Goal: Task Accomplishment & Management: Manage account settings

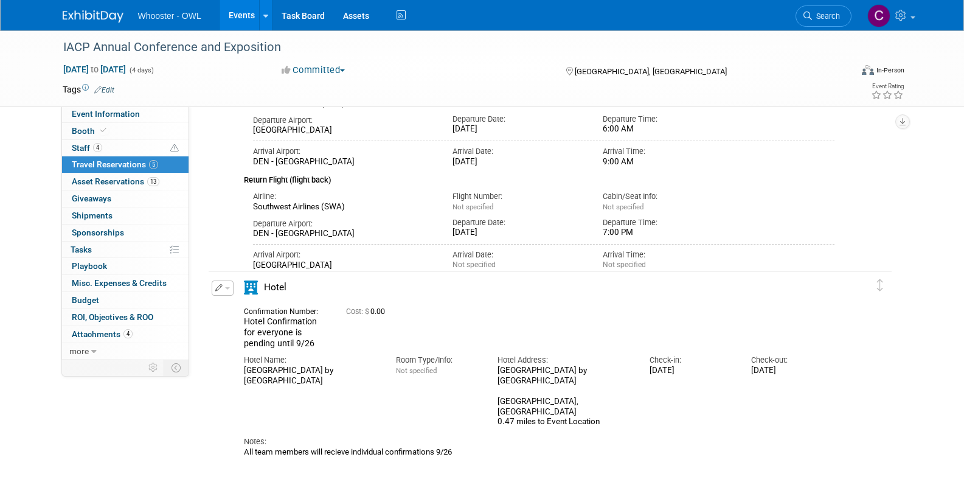
click at [243, 13] on link "Events" at bounding box center [241, 15] width 44 height 30
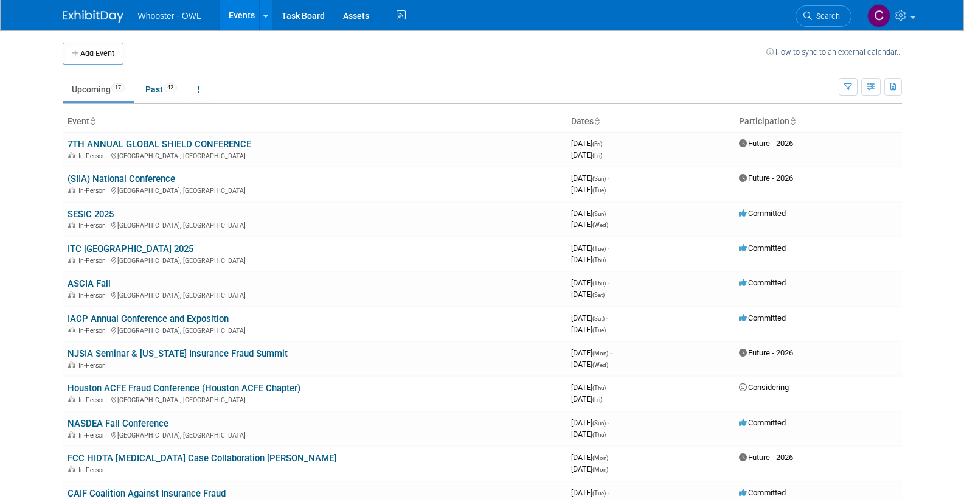
click at [154, 89] on link "Past 42" at bounding box center [161, 89] width 50 height 23
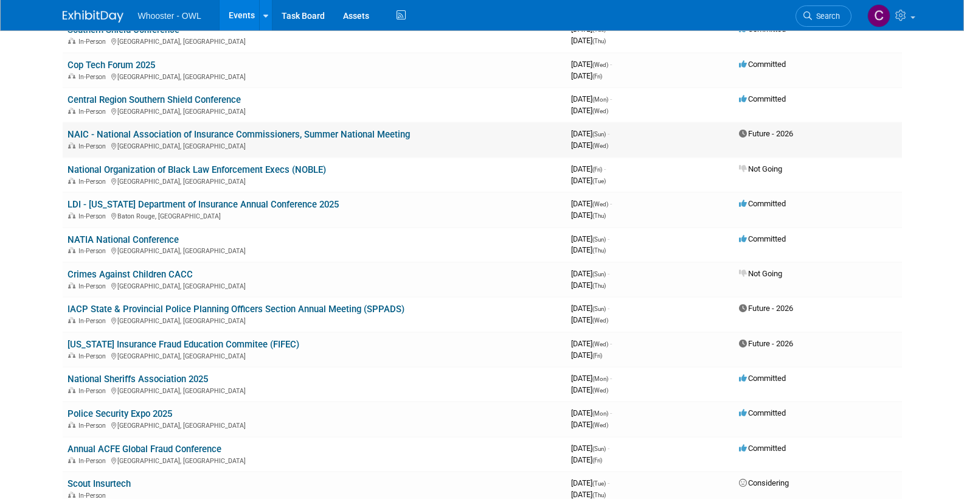
scroll to position [374, 0]
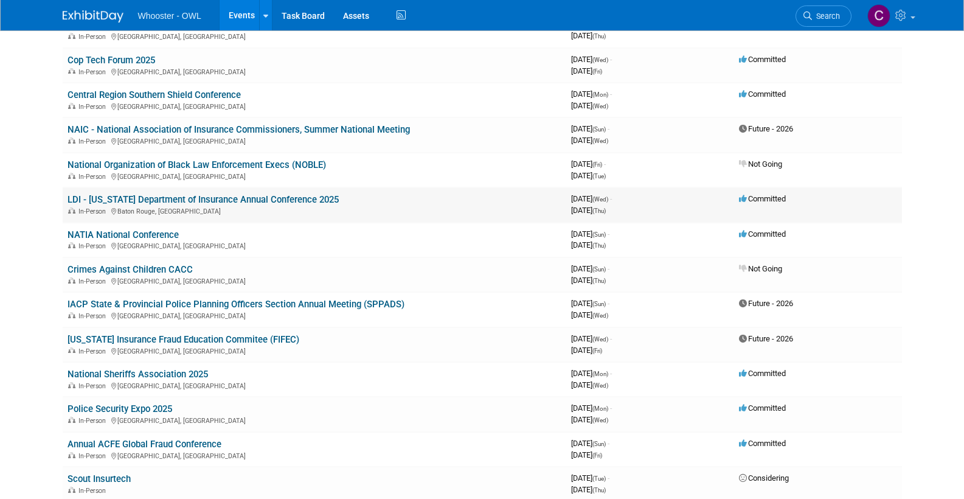
click at [213, 194] on link "LDI - [US_STATE] Department of Insurance Annual Conference 2025" at bounding box center [202, 199] width 271 height 11
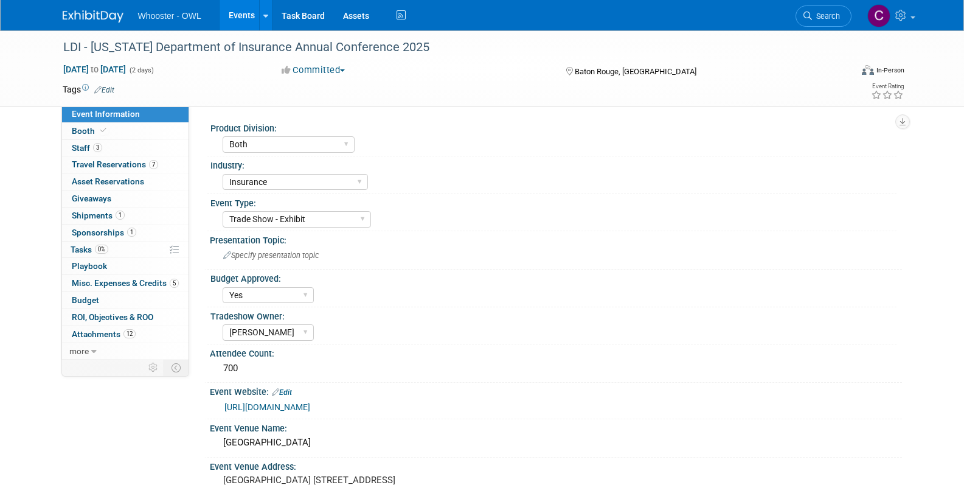
select select "Both"
select select "Insurance"
select select "Trade Show - Exhibit"
select select "Yes"
select select "Clare Southcombe"
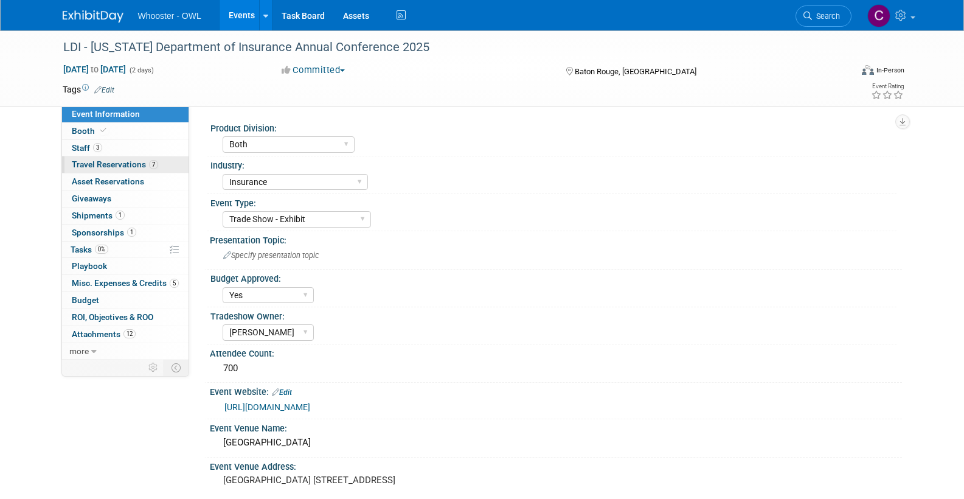
click at [97, 160] on span "Travel Reservations 7" at bounding box center [115, 164] width 86 height 10
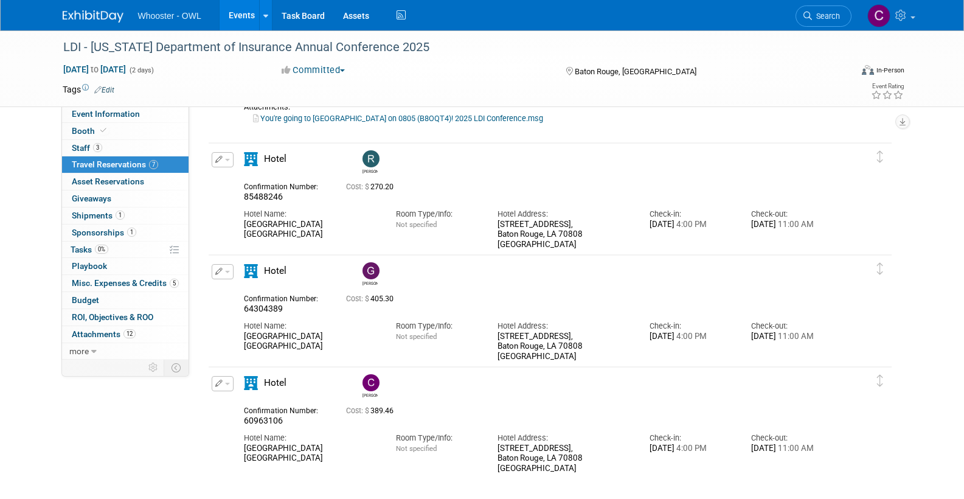
scroll to position [1164, 0]
drag, startPoint x: 246, startPoint y: 185, endPoint x: 494, endPoint y: 213, distance: 250.2
click at [492, 211] on div "Confirmation Number: 85488246 Cost: $ 270.20 Hotel Name: Room Type/Info: Not sp…" at bounding box center [539, 212] width 591 height 73
drag, startPoint x: 571, startPoint y: 243, endPoint x: 421, endPoint y: 217, distance: 151.7
click at [421, 217] on div "Hotel Name: Crowne Plaza Executive Center Baton Rouge Room Type/Info: Not speci…" at bounding box center [539, 224] width 609 height 47
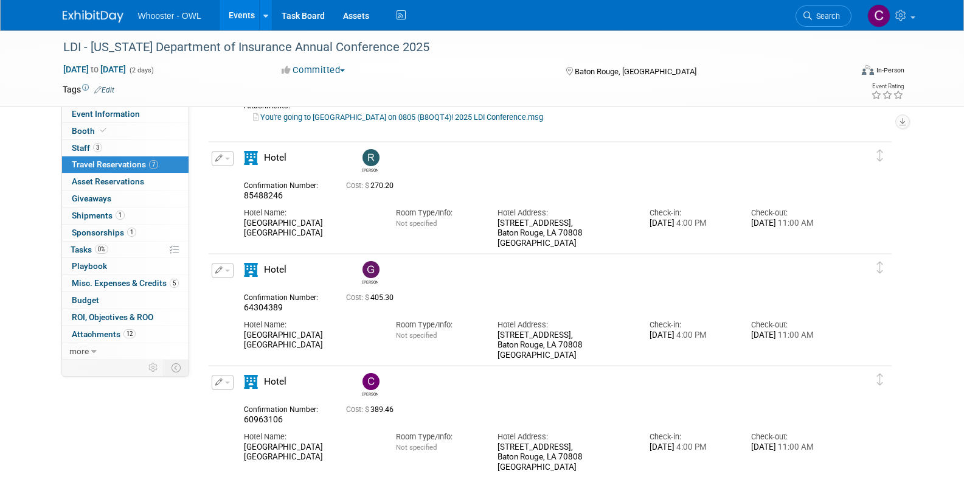
scroll to position [1165, 0]
drag, startPoint x: 403, startPoint y: 215, endPoint x: 378, endPoint y: 210, distance: 26.0
click at [403, 215] on div "Room Type/Info:" at bounding box center [437, 212] width 83 height 11
drag, startPoint x: 243, startPoint y: 196, endPoint x: 276, endPoint y: 195, distance: 32.9
click at [272, 192] on div "Confirmation Number: 85488246" at bounding box center [286, 189] width 102 height 24
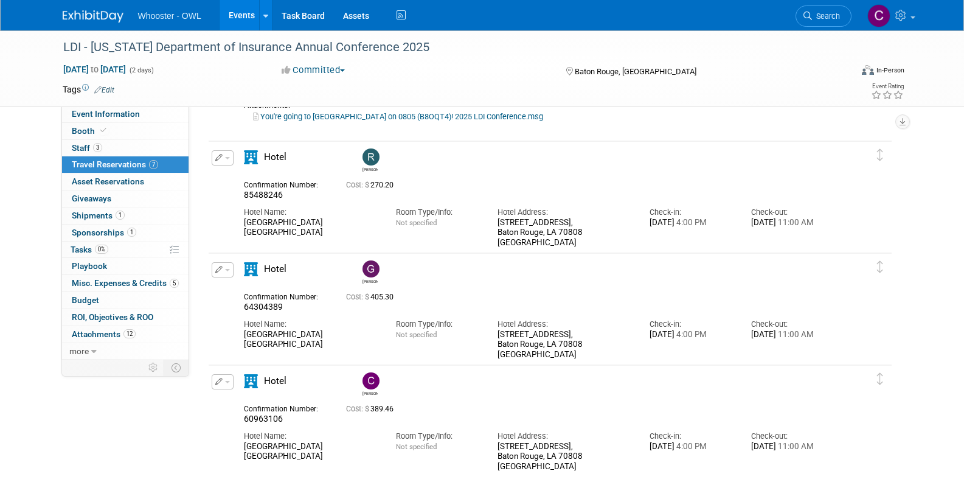
click at [276, 195] on span "85488246" at bounding box center [263, 195] width 39 height 10
drag, startPoint x: 283, startPoint y: 195, endPoint x: 249, endPoint y: 194, distance: 34.1
click at [253, 195] on div "85488246" at bounding box center [286, 195] width 84 height 11
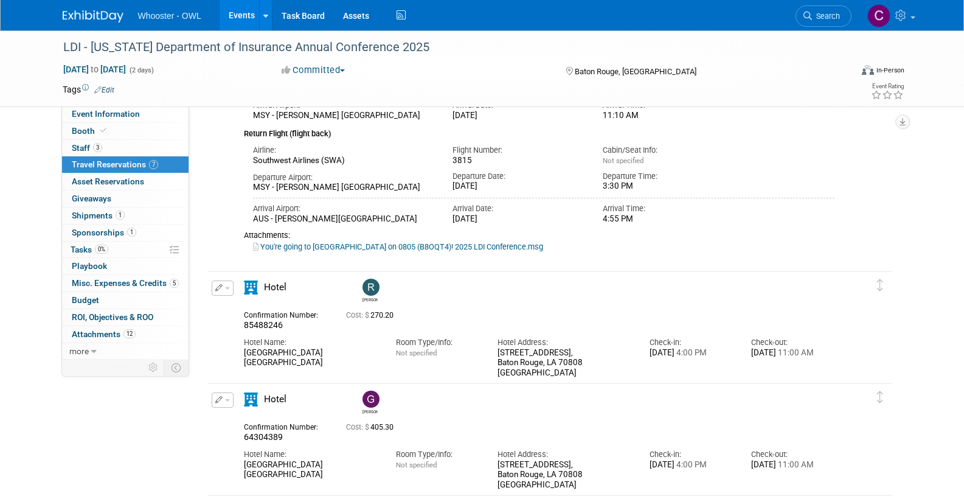
scroll to position [1033, 0]
